Goal: Information Seeking & Learning: Learn about a topic

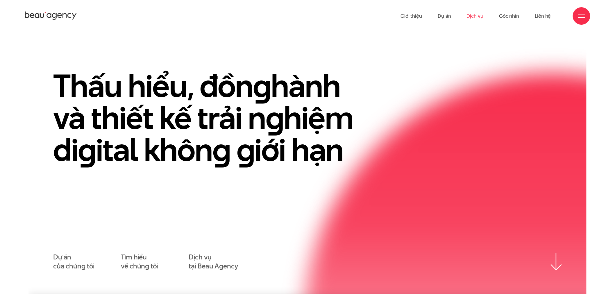
click at [472, 15] on link "Dịch vụ" at bounding box center [475, 16] width 17 height 32
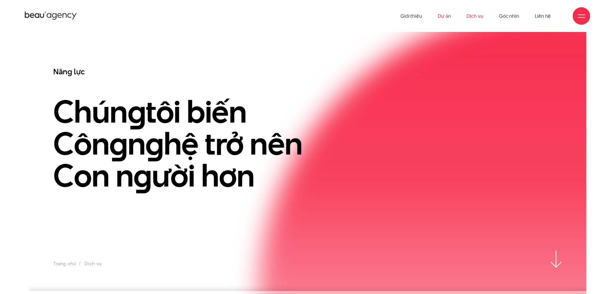
click at [440, 15] on link "Dự án" at bounding box center [444, 16] width 13 height 32
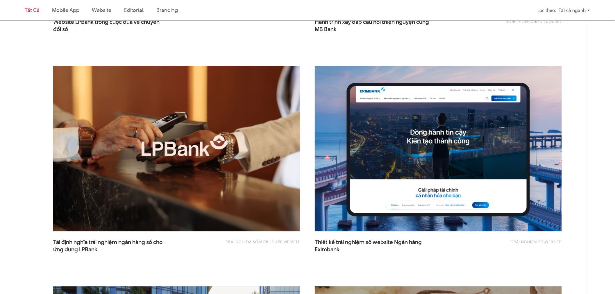
scroll to position [420, 0]
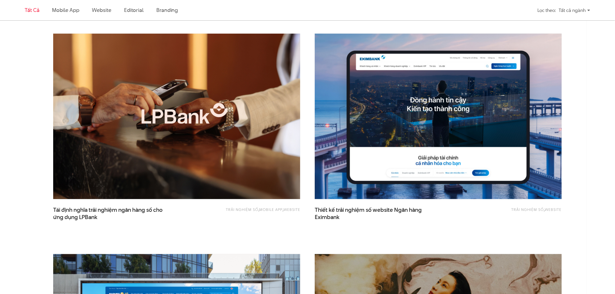
click at [207, 108] on img at bounding box center [176, 117] width 247 height 166
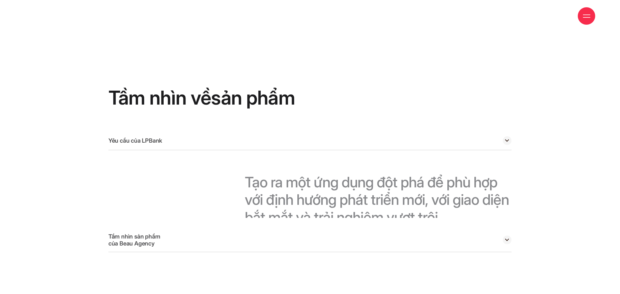
click at [455, 275] on div "Tầm nhìn về sản phẩm Yêu cầu của LPBank Tạo ra một ứng dụng đột phá để phù hợp …" at bounding box center [309, 170] width 403 height 294
